Goal: Transaction & Acquisition: Book appointment/travel/reservation

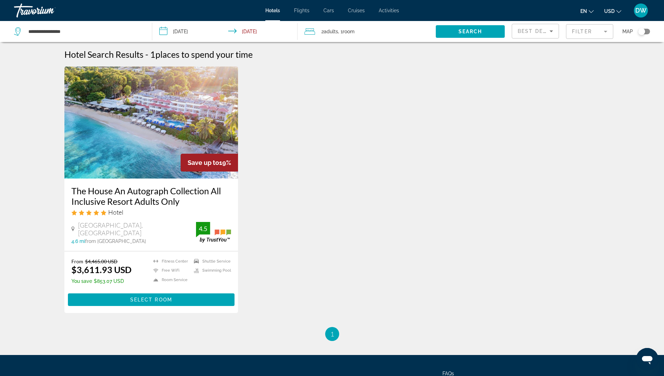
drag, startPoint x: 594, startPoint y: 29, endPoint x: 575, endPoint y: 40, distance: 21.8
click at [594, 29] on mat-form-field "Filter" at bounding box center [589, 31] width 47 height 15
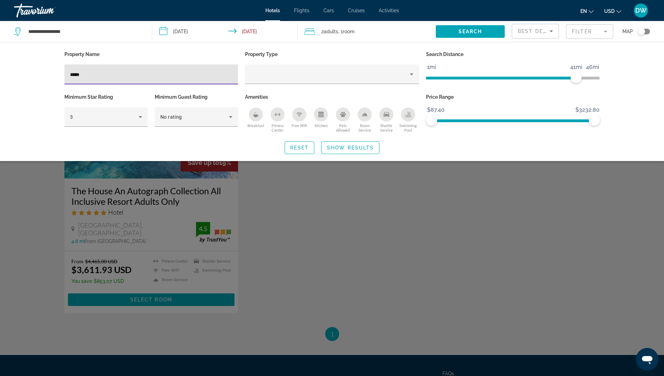
drag, startPoint x: 98, startPoint y: 71, endPoint x: 21, endPoint y: 61, distance: 77.6
click at [21, 61] on div "Property Name ***** Property Type Search Distance 1mi 46mi 41mi Minimum Star Ra…" at bounding box center [332, 101] width 664 height 119
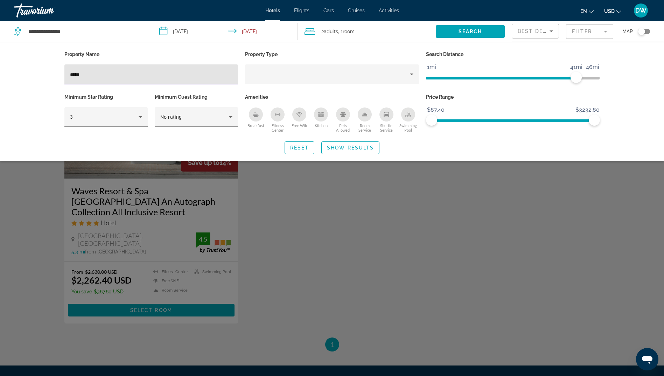
type input "*****"
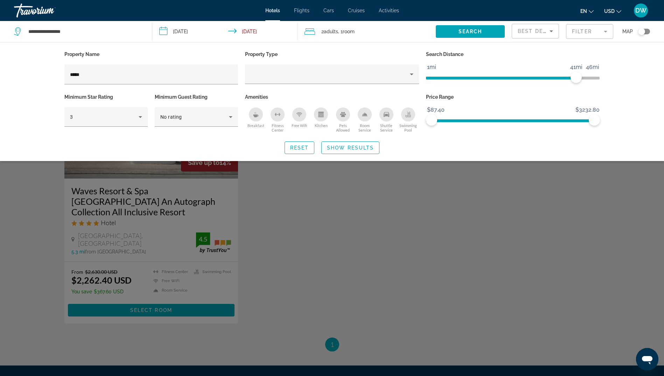
click at [122, 190] on div "Search widget" at bounding box center [332, 240] width 664 height 271
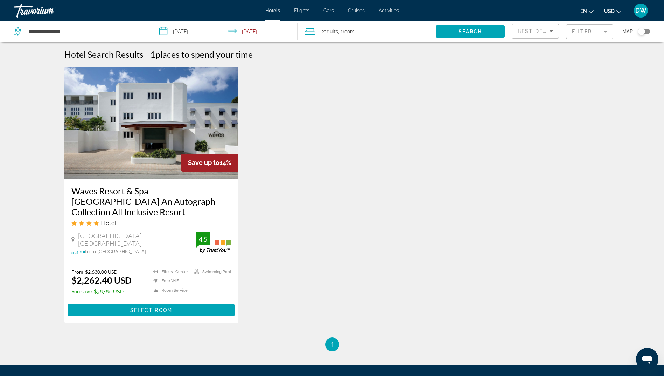
click at [119, 190] on h3 "Waves Resort & Spa [GEOGRAPHIC_DATA] An Autograph Collection All Inclusive Reso…" at bounding box center [151, 202] width 160 height 32
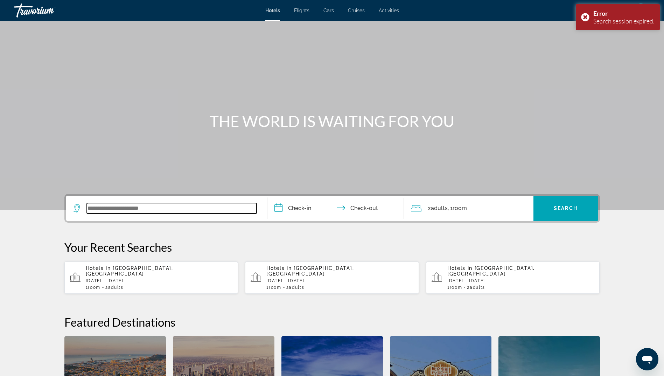
click at [131, 205] on input "Search widget" at bounding box center [172, 208] width 170 height 11
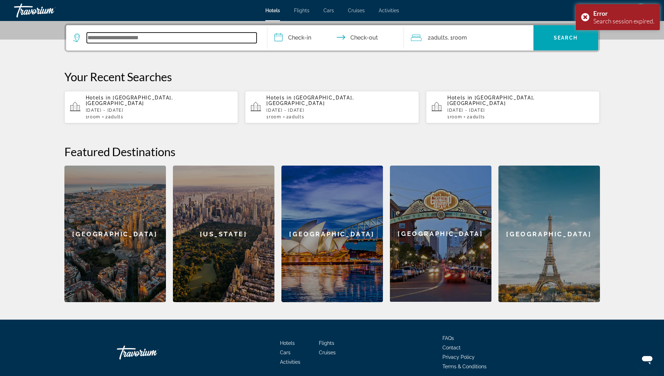
scroll to position [171, 0]
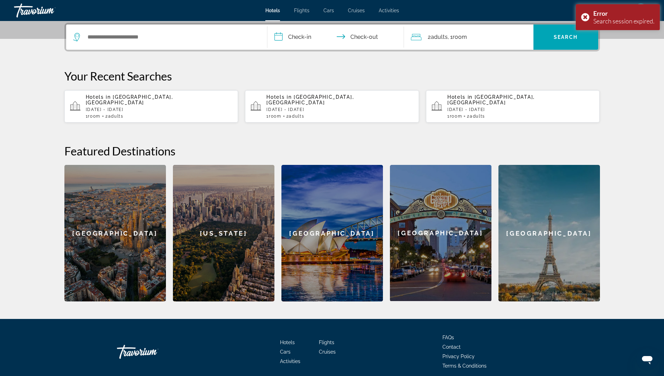
click at [193, 98] on p "Hotels in [GEOGRAPHIC_DATA], [GEOGRAPHIC_DATA]" at bounding box center [159, 99] width 147 height 11
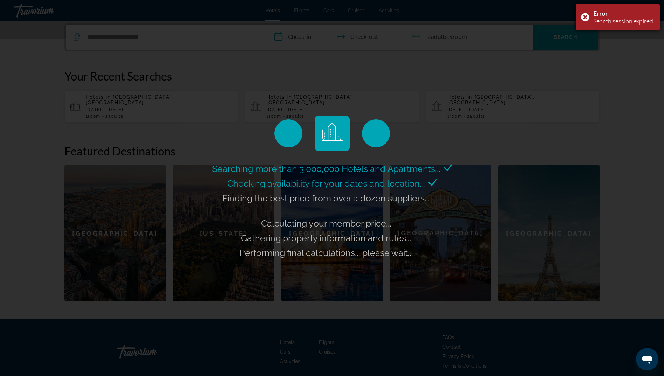
click at [616, 21] on div "Search session expired." at bounding box center [623, 21] width 61 height 8
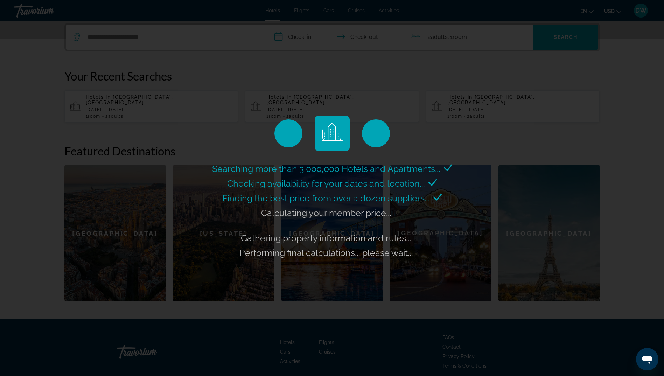
click at [642, 11] on div "Searching more than 3,000,000 Hotels and Apartments... Checking availability fo…" at bounding box center [332, 188] width 664 height 376
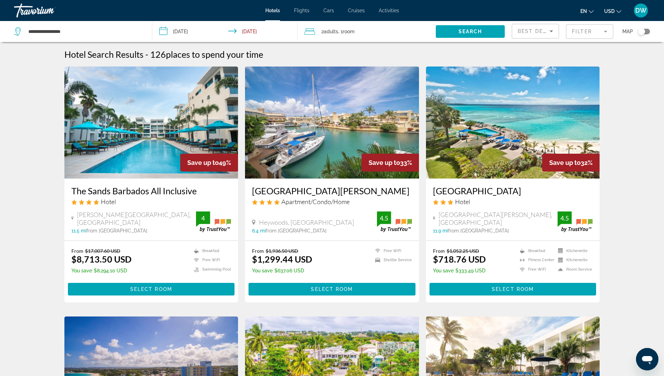
click at [581, 29] on mat-form-field "Filter" at bounding box center [589, 31] width 47 height 15
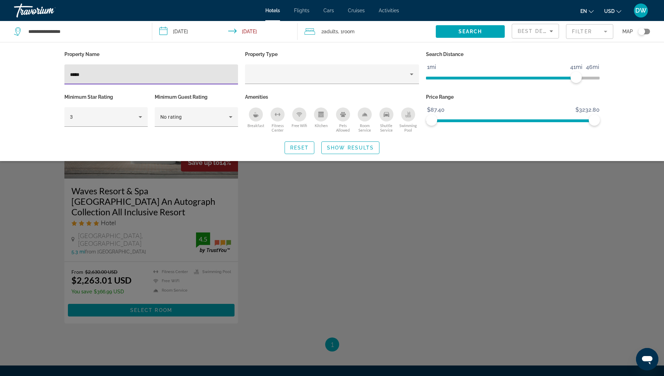
type input "*****"
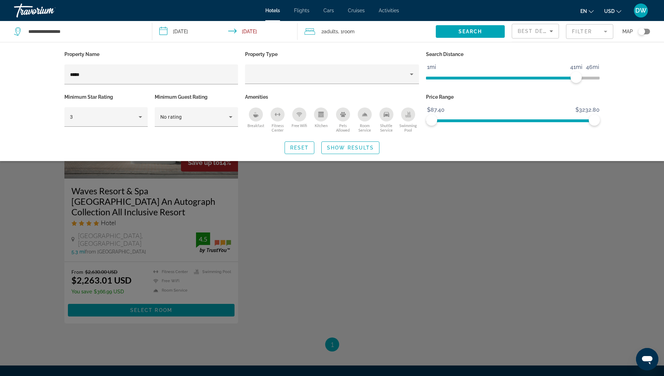
click at [142, 222] on div "Search widget" at bounding box center [332, 240] width 664 height 271
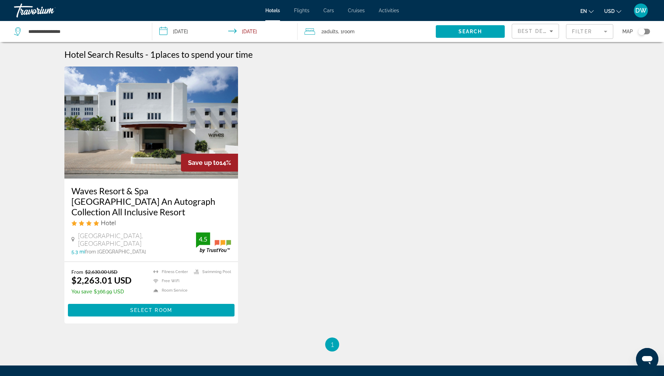
click at [145, 219] on div "Hotel" at bounding box center [151, 223] width 160 height 8
click at [156, 191] on h3 "Waves Resort & Spa [GEOGRAPHIC_DATA] An Autograph Collection All Inclusive Reso…" at bounding box center [151, 202] width 160 height 32
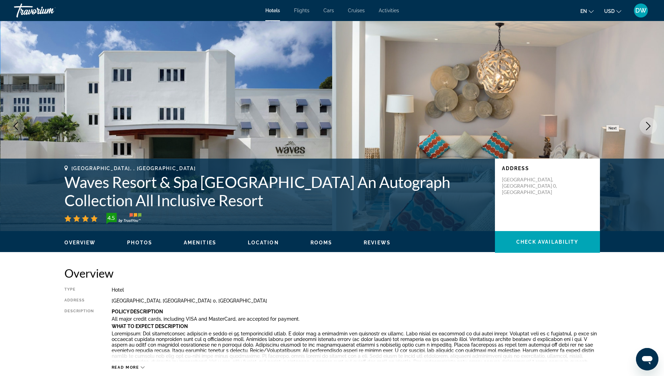
click at [648, 127] on icon "Next image" at bounding box center [648, 126] width 8 height 8
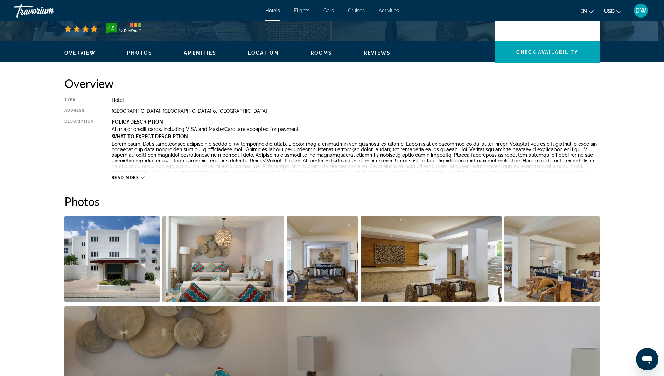
scroll to position [245, 0]
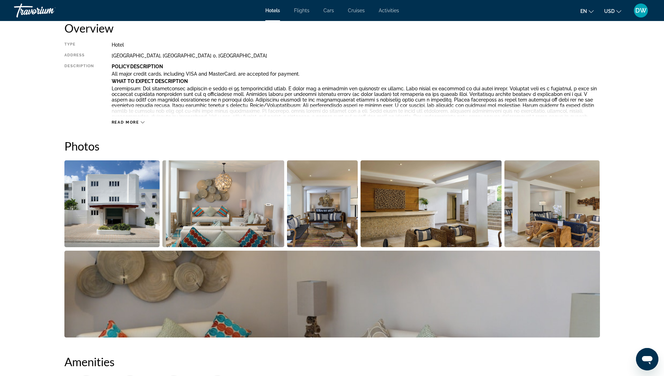
click at [93, 172] on img "Open full-screen image slider" at bounding box center [112, 203] width 96 height 87
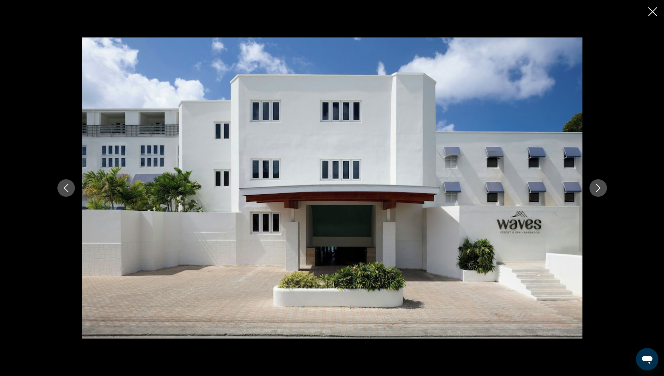
click at [599, 190] on icon "Next image" at bounding box center [598, 188] width 8 height 8
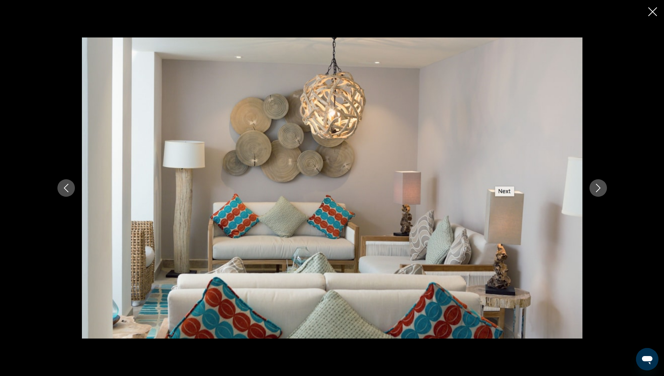
click at [599, 190] on icon "Next image" at bounding box center [598, 188] width 8 height 8
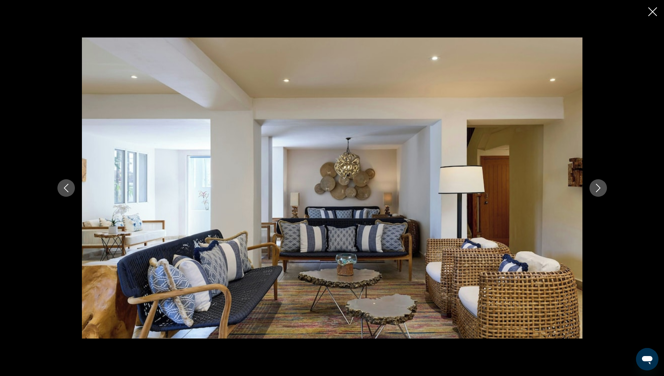
click at [599, 190] on icon "Next image" at bounding box center [598, 188] width 8 height 8
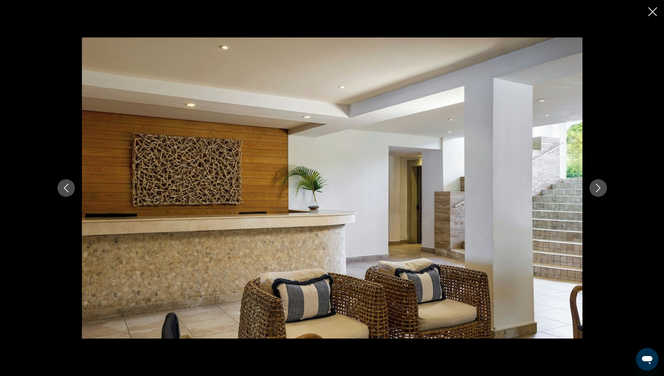
click at [599, 190] on icon "Next image" at bounding box center [598, 188] width 8 height 8
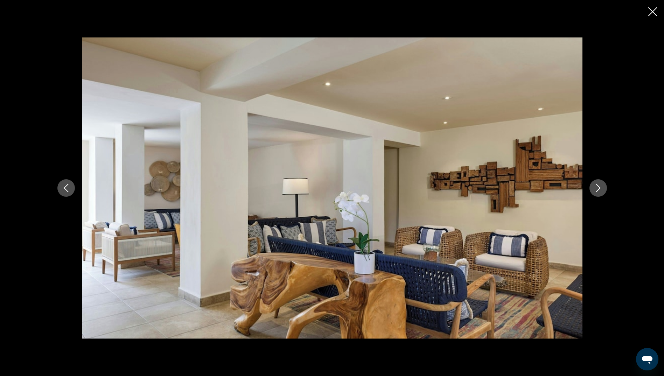
click at [599, 190] on icon "Next image" at bounding box center [598, 188] width 8 height 8
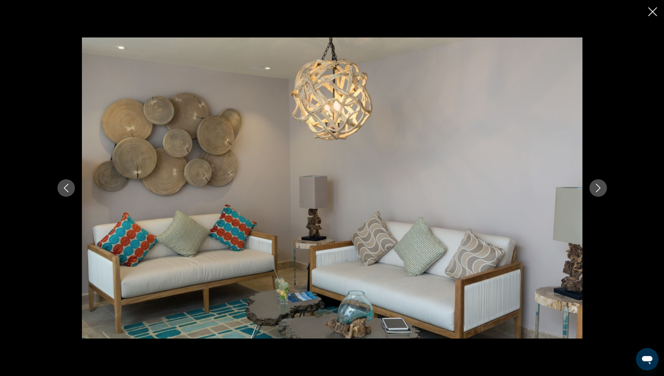
click at [599, 190] on icon "Next image" at bounding box center [598, 188] width 8 height 8
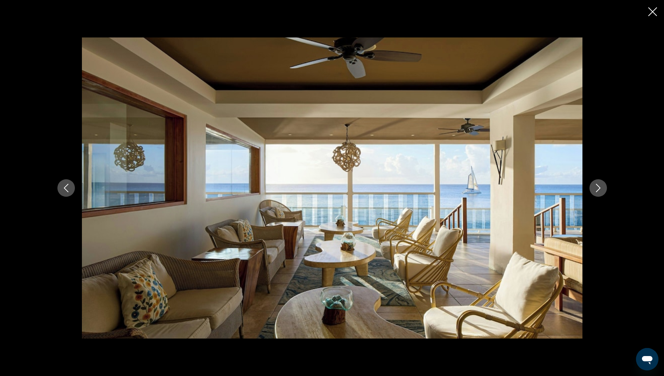
click at [599, 190] on icon "Next image" at bounding box center [598, 188] width 8 height 8
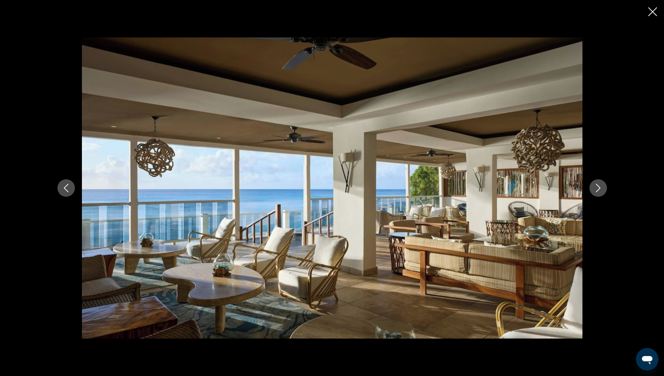
click at [599, 190] on icon "Next image" at bounding box center [598, 188] width 8 height 8
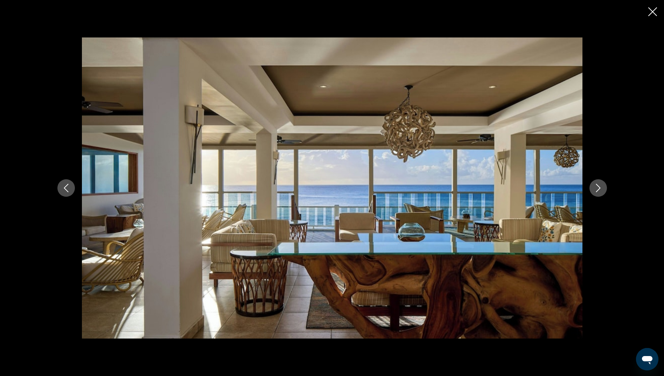
click at [599, 190] on icon "Next image" at bounding box center [598, 188] width 8 height 8
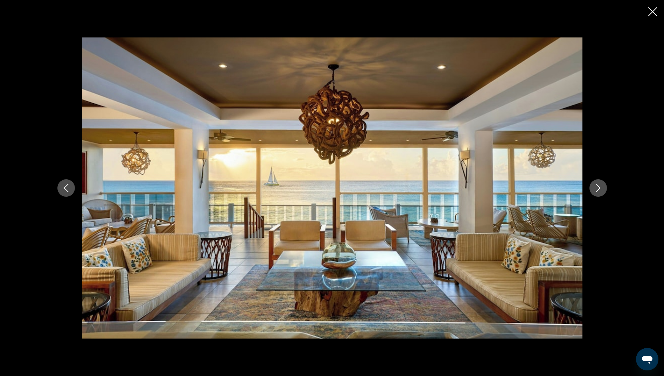
click at [599, 190] on icon "Next image" at bounding box center [598, 188] width 8 height 8
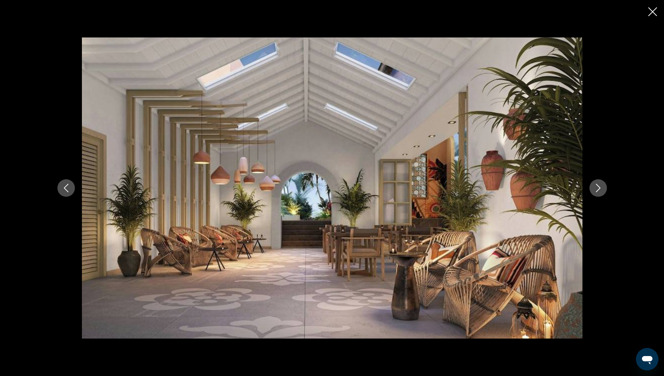
click at [599, 190] on icon "Next image" at bounding box center [598, 188] width 8 height 8
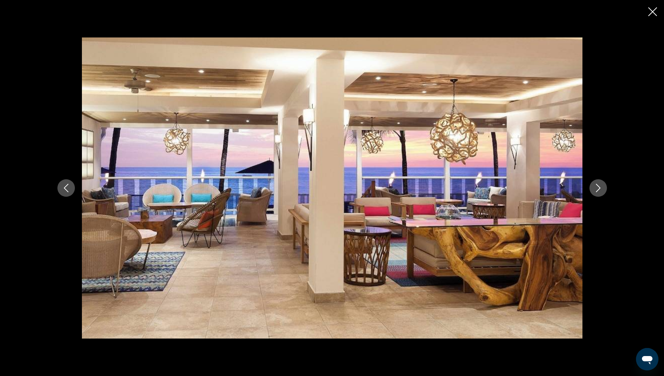
click at [599, 190] on icon "Next image" at bounding box center [598, 188] width 8 height 8
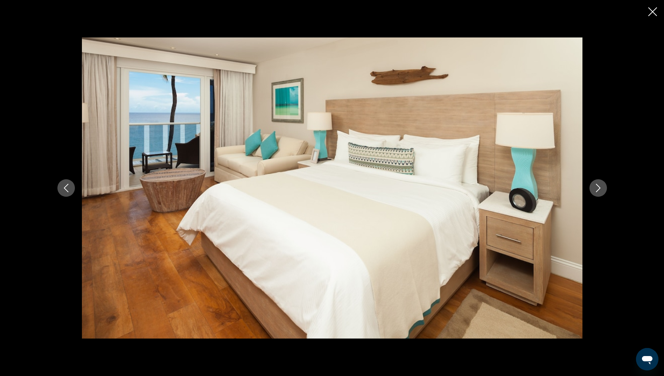
click at [600, 190] on icon "Next image" at bounding box center [598, 188] width 8 height 8
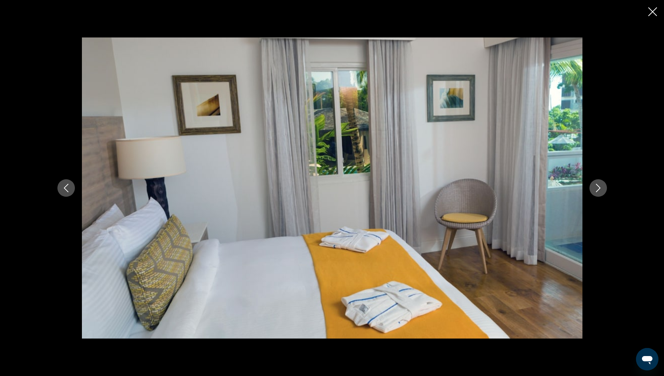
click at [600, 190] on icon "Next image" at bounding box center [598, 188] width 8 height 8
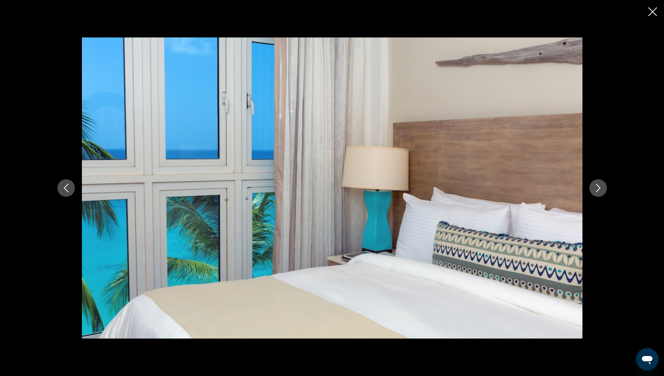
click at [599, 191] on icon "Next image" at bounding box center [598, 188] width 8 height 8
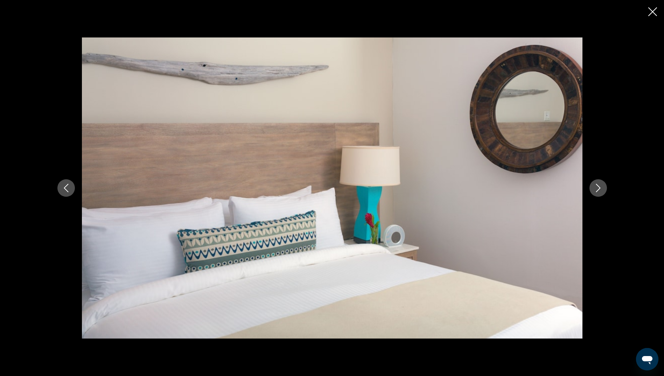
click at [602, 187] on button "Next image" at bounding box center [599, 188] width 18 height 18
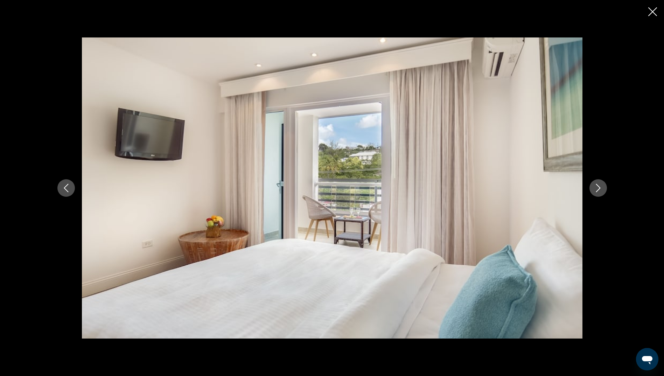
click at [602, 186] on button "Next image" at bounding box center [599, 188] width 18 height 18
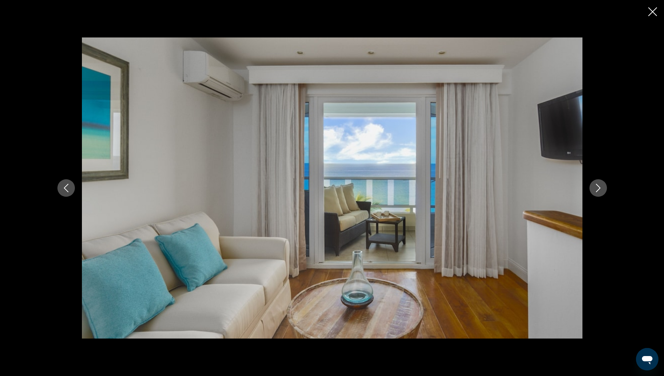
click at [602, 186] on button "Next image" at bounding box center [599, 188] width 18 height 18
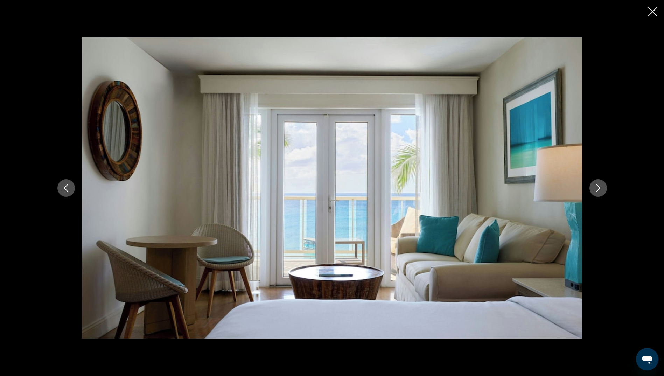
click at [602, 186] on button "Next image" at bounding box center [599, 188] width 18 height 18
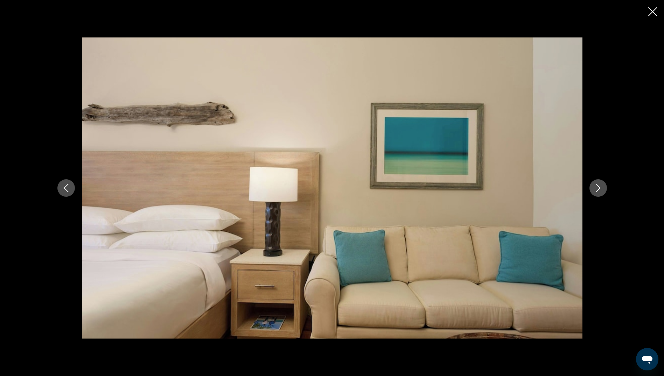
click at [602, 186] on button "Next image" at bounding box center [599, 188] width 18 height 18
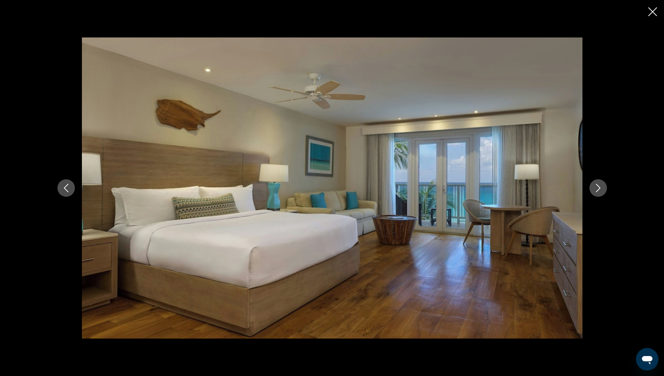
click at [602, 186] on button "Next image" at bounding box center [599, 188] width 18 height 18
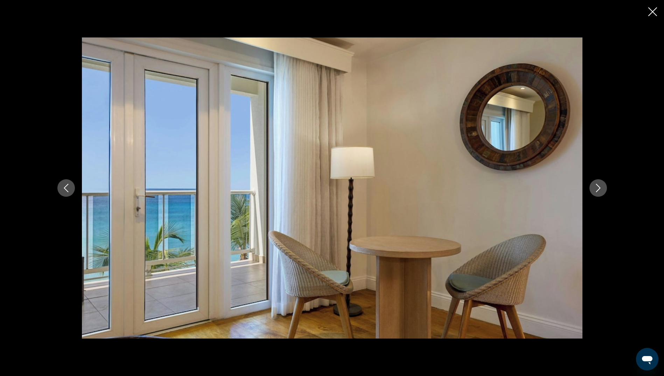
click at [602, 186] on button "Next image" at bounding box center [599, 188] width 18 height 18
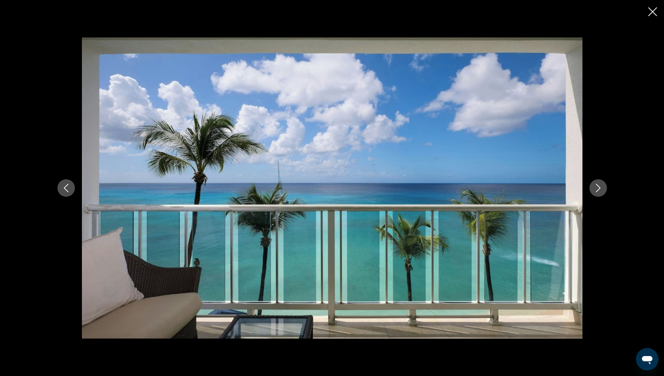
click at [602, 186] on button "Next image" at bounding box center [599, 188] width 18 height 18
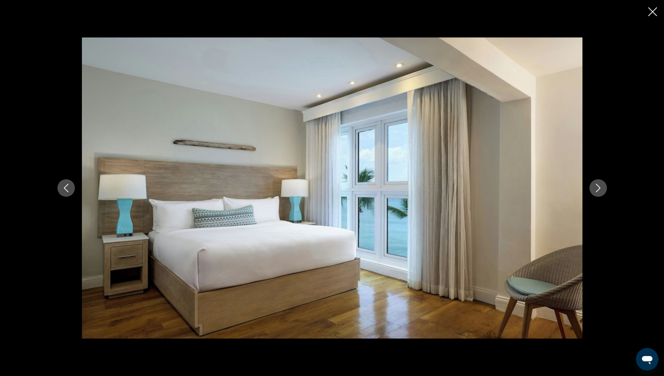
scroll to position [0, 0]
click at [654, 11] on icon "Close slideshow" at bounding box center [652, 11] width 9 height 9
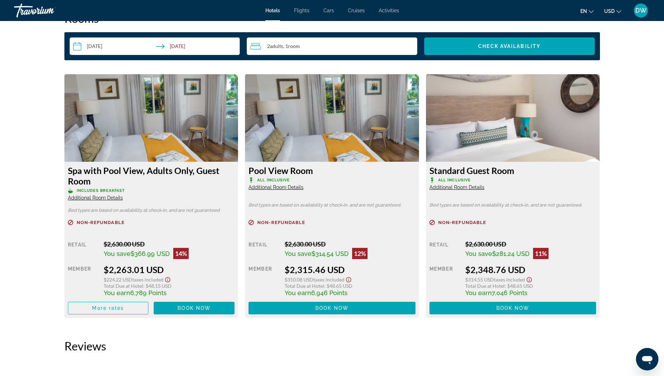
scroll to position [910, 0]
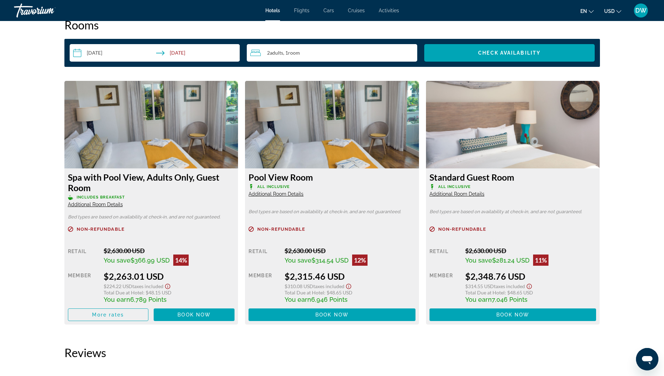
click at [194, 134] on img "Main content" at bounding box center [151, 125] width 174 height 88
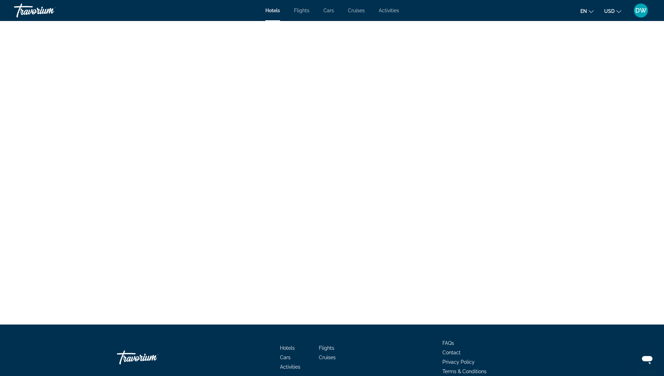
scroll to position [1317, 0]
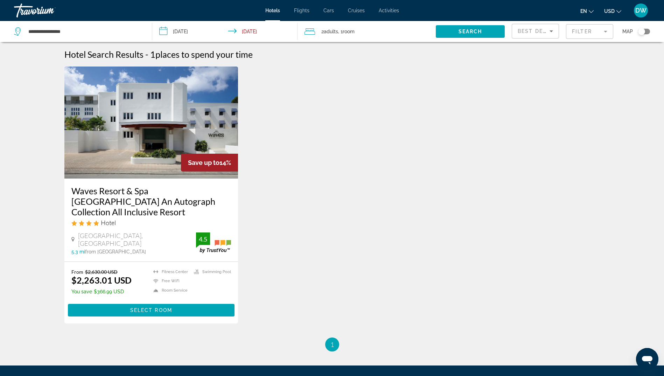
click at [582, 33] on mat-form-field "Filter" at bounding box center [589, 31] width 47 height 15
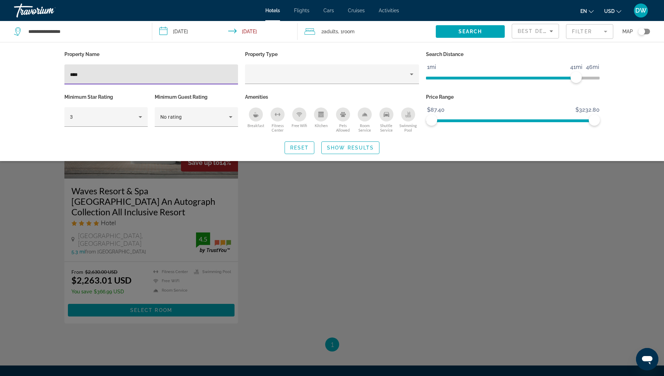
drag, startPoint x: 90, startPoint y: 73, endPoint x: 53, endPoint y: 70, distance: 37.2
click at [53, 70] on div "Property Name **** Property Type Search Distance 1mi 46mi 41mi Minimum Star Rat…" at bounding box center [332, 101] width 564 height 105
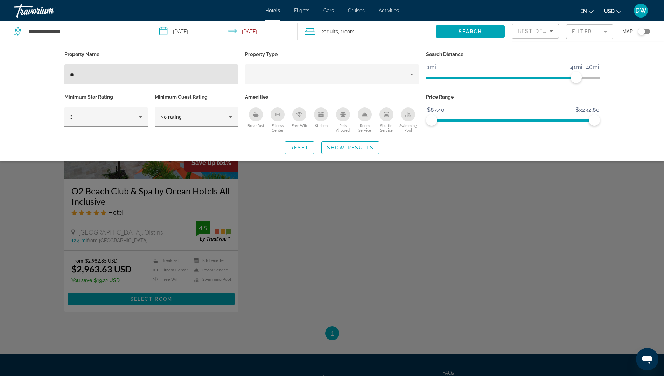
type input "**"
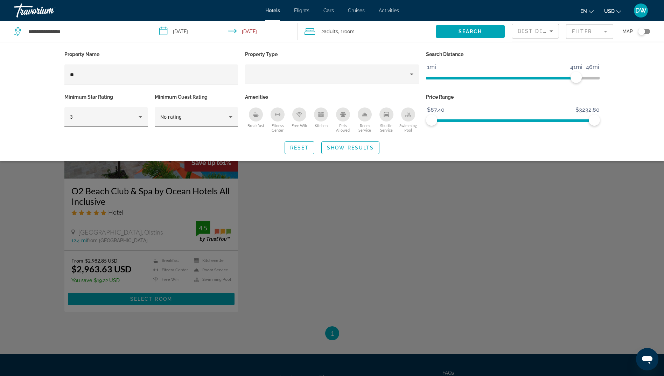
click at [153, 247] on div "Search widget" at bounding box center [332, 240] width 664 height 271
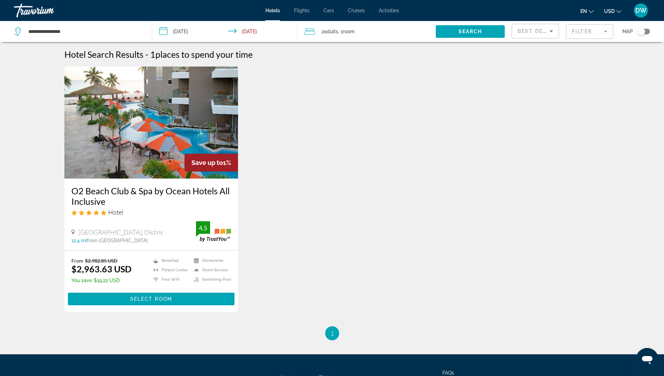
click at [197, 182] on div "O2 Beach Club & Spa by Ocean Hotels All Inclusive Hotel [GEOGRAPHIC_DATA], [GEO…" at bounding box center [151, 215] width 174 height 72
click at [188, 192] on h3 "O2 Beach Club & Spa by Ocean Hotels All Inclusive" at bounding box center [151, 196] width 160 height 21
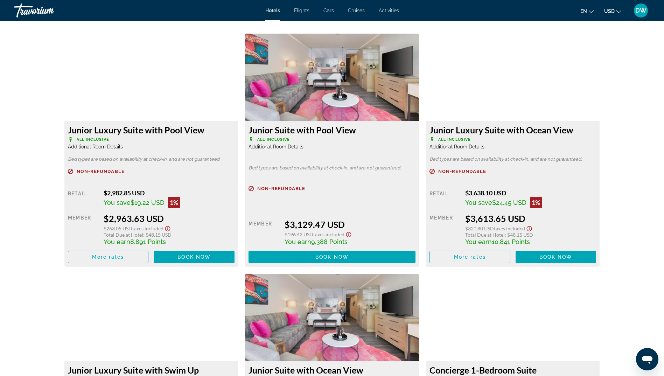
scroll to position [945, 0]
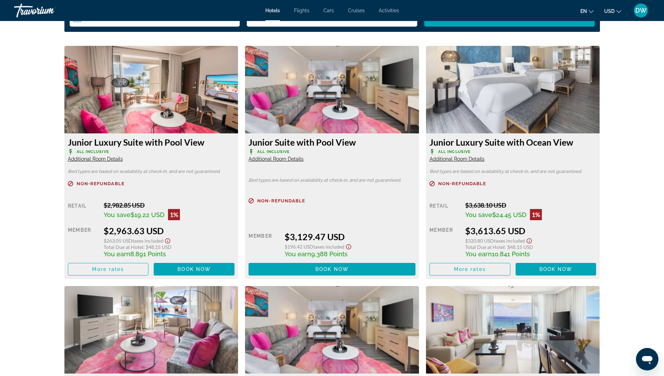
click at [153, 101] on img "Main content" at bounding box center [151, 90] width 174 height 88
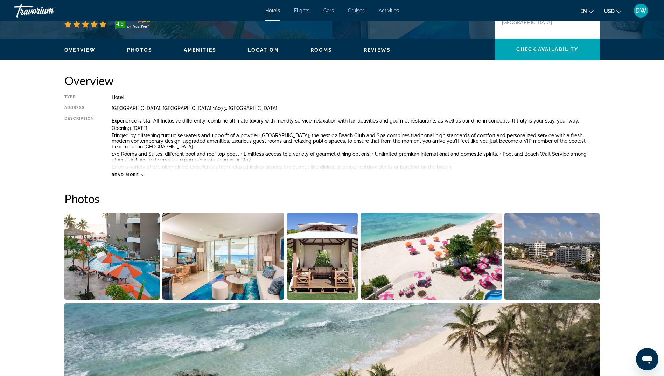
scroll to position [245, 0]
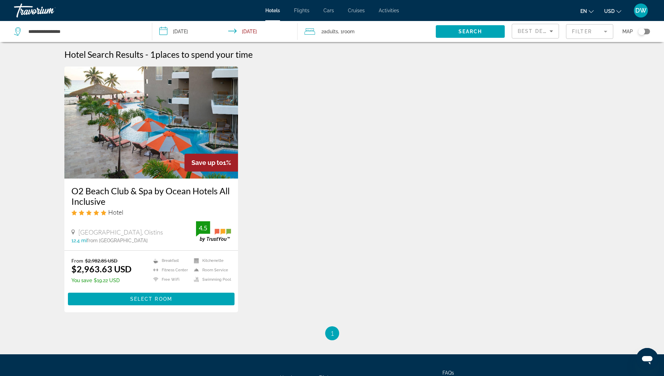
click at [576, 28] on mat-form-field "Filter" at bounding box center [589, 31] width 47 height 15
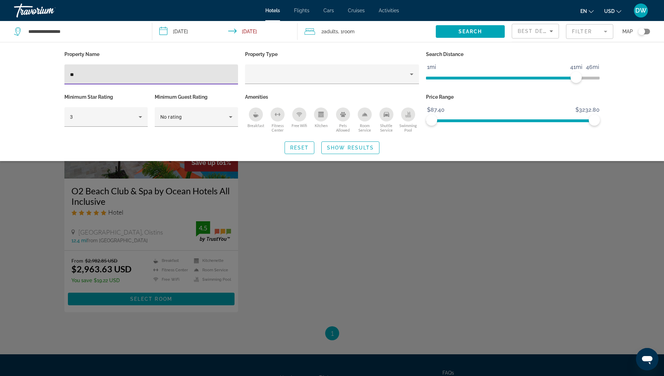
type input "*"
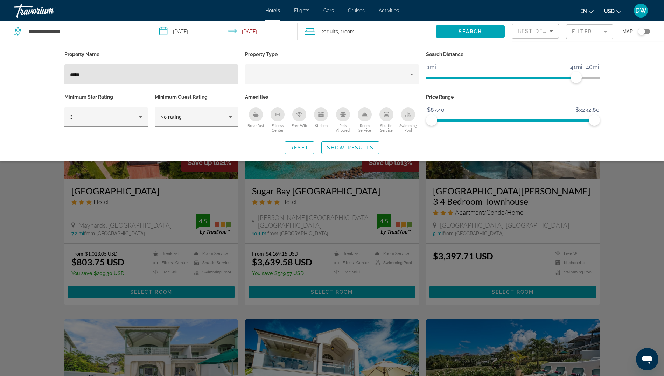
type input "*****"
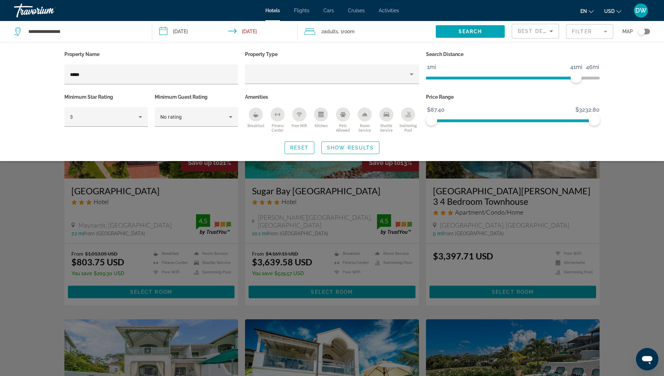
click at [309, 221] on div "Search widget" at bounding box center [332, 240] width 664 height 271
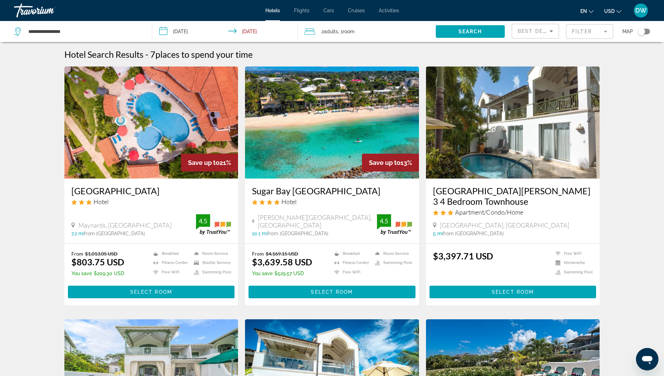
click at [310, 168] on img "Main content" at bounding box center [332, 123] width 174 height 112
click at [0, 0] on div at bounding box center [0, 0] width 0 height 0
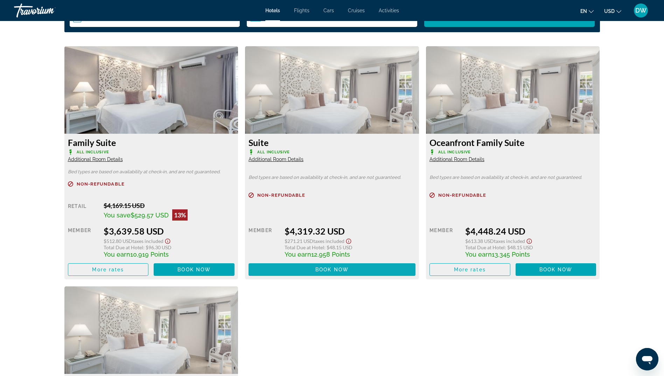
scroll to position [910, 0]
